Goal: Information Seeking & Learning: Learn about a topic

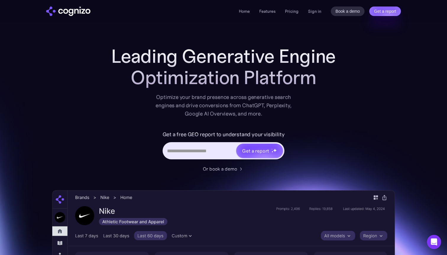
click at [141, 54] on h1 "Leading Generative Engine Optimization Platform" at bounding box center [223, 67] width 237 height 43
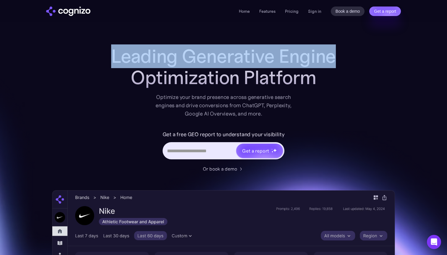
drag, startPoint x: 141, startPoint y: 54, endPoint x: 284, endPoint y: 59, distance: 143.2
click at [284, 59] on h1 "Leading Generative Engine Optimization Platform" at bounding box center [223, 67] width 237 height 43
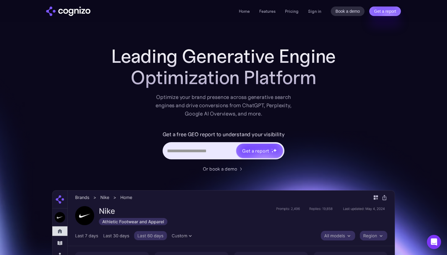
click at [194, 54] on h1 "Leading Generative Engine Optimization Platform" at bounding box center [223, 67] width 237 height 43
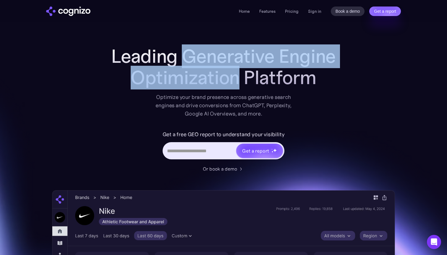
drag, startPoint x: 194, startPoint y: 54, endPoint x: 228, endPoint y: 75, distance: 40.3
click at [228, 75] on h1 "Leading Generative Engine Optimization Platform" at bounding box center [223, 67] width 237 height 43
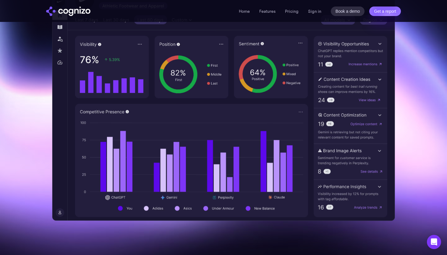
scroll to position [227, 0]
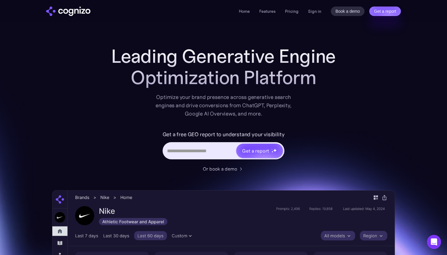
click at [248, 55] on h1 "Leading Generative Engine Optimization Platform" at bounding box center [223, 67] width 237 height 43
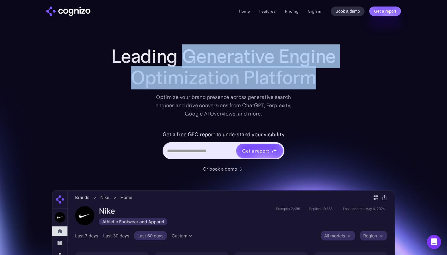
drag, startPoint x: 248, startPoint y: 55, endPoint x: 281, endPoint y: 74, distance: 37.7
click at [281, 74] on h1 "Leading Generative Engine Optimization Platform" at bounding box center [223, 67] width 237 height 43
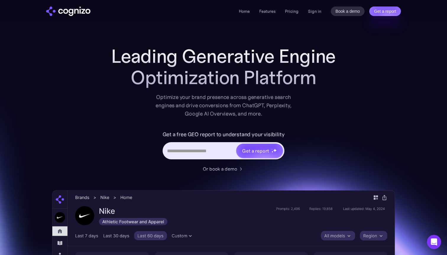
click at [228, 56] on h1 "Leading Generative Engine Optimization Platform" at bounding box center [223, 67] width 237 height 43
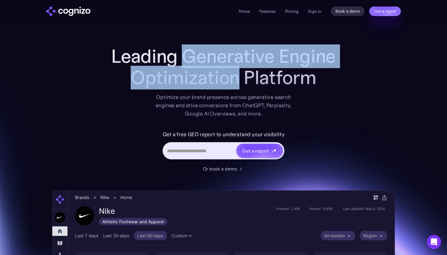
drag, startPoint x: 228, startPoint y: 56, endPoint x: 217, endPoint y: 73, distance: 20.3
click at [217, 73] on h1 "Leading Generative Engine Optimization Platform" at bounding box center [223, 67] width 237 height 43
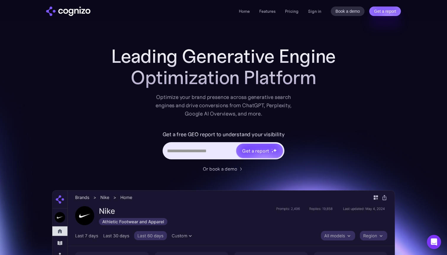
click at [281, 46] on h1 "Leading Generative Engine Optimization Platform" at bounding box center [223, 67] width 237 height 43
